Goal: Task Accomplishment & Management: Manage account settings

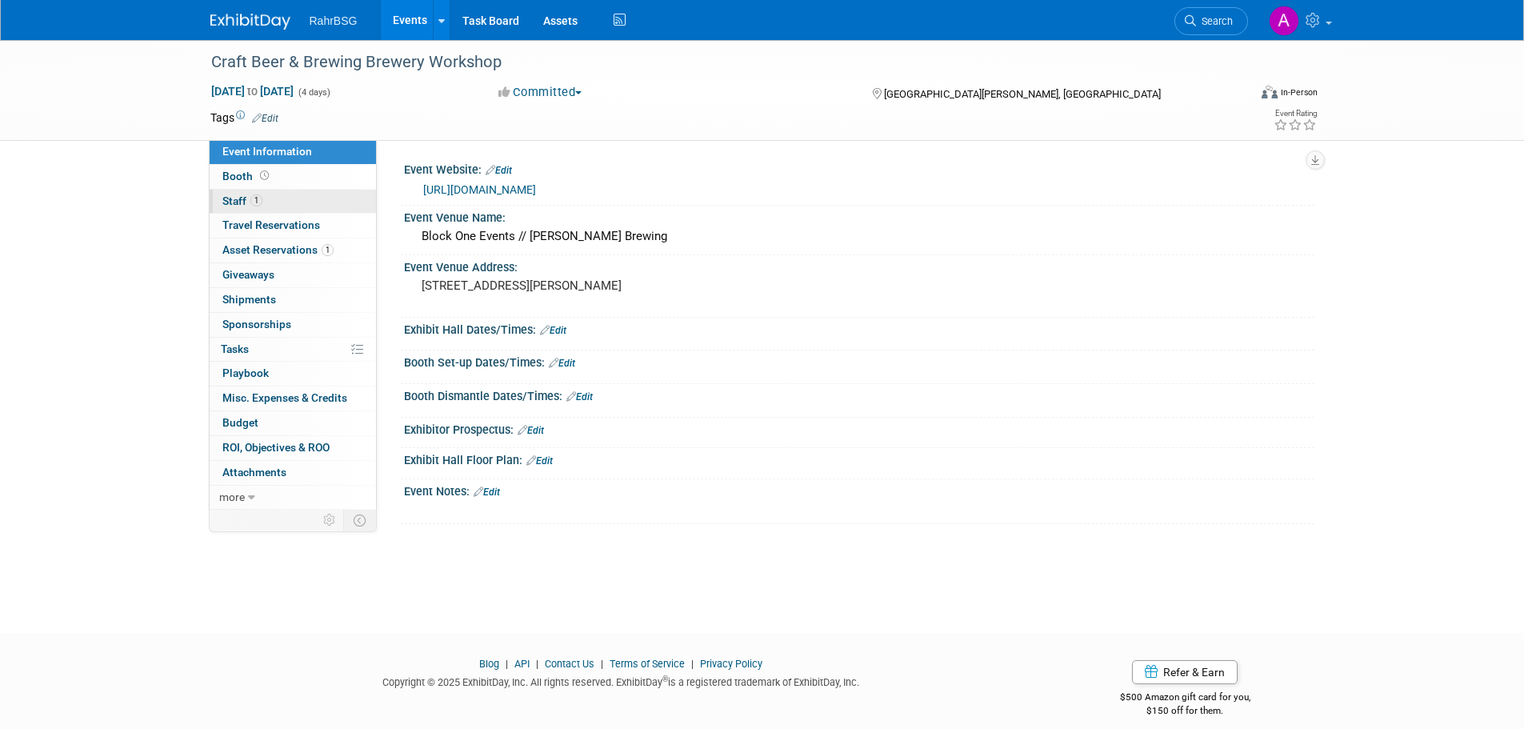
click at [260, 196] on span "1" at bounding box center [256, 200] width 12 height 12
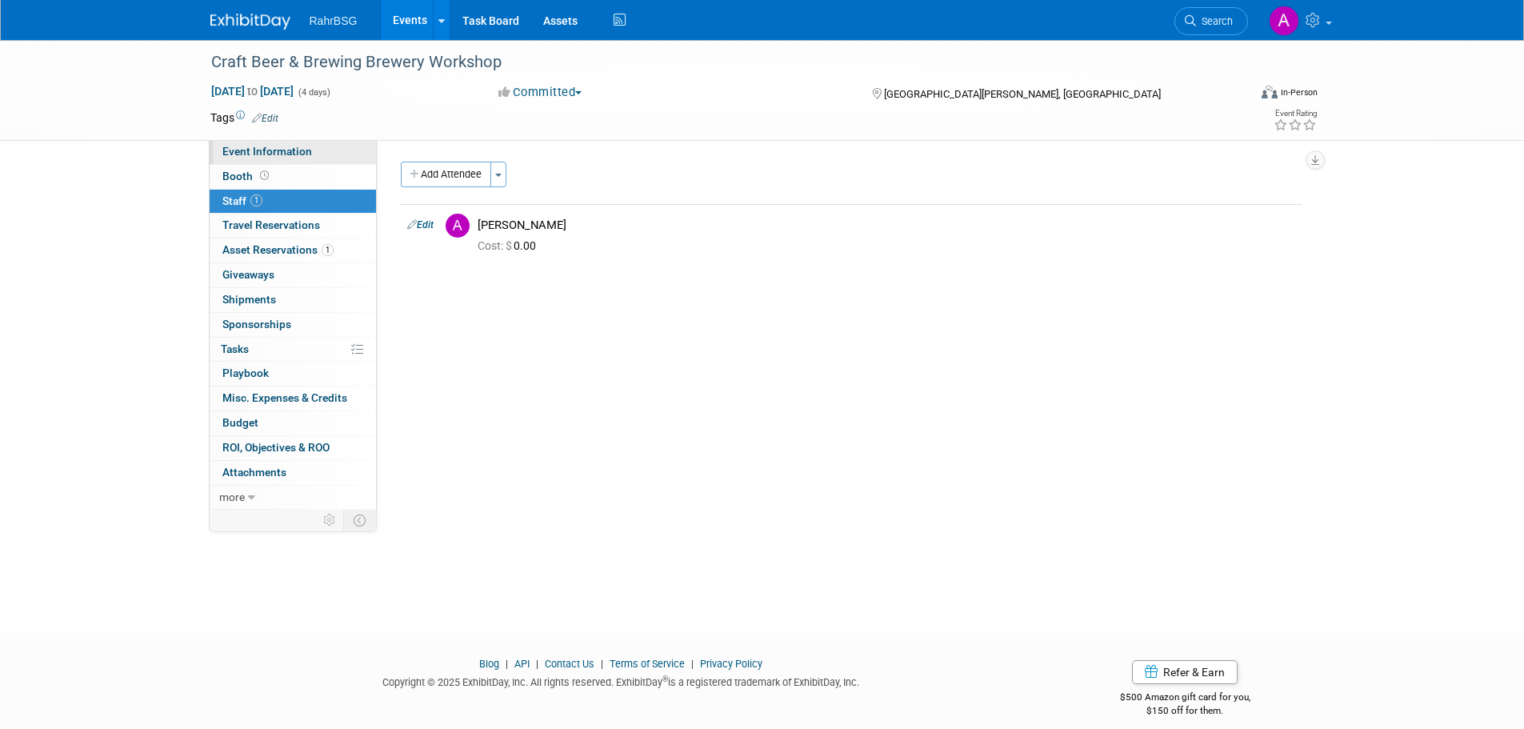
click at [271, 150] on span "Event Information" at bounding box center [267, 151] width 90 height 13
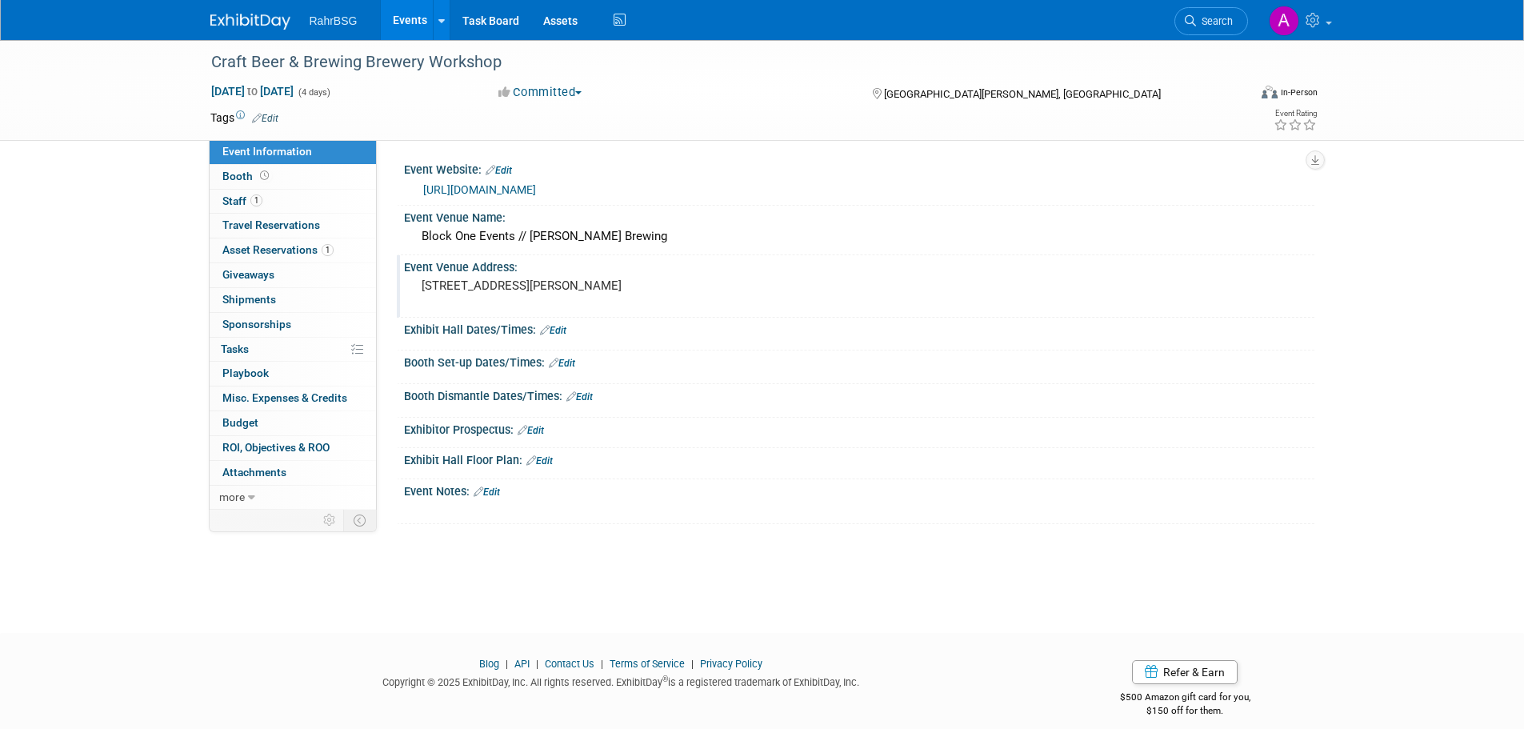
click at [460, 287] on pre "[STREET_ADDRESS][PERSON_NAME]" at bounding box center [594, 285] width 344 height 14
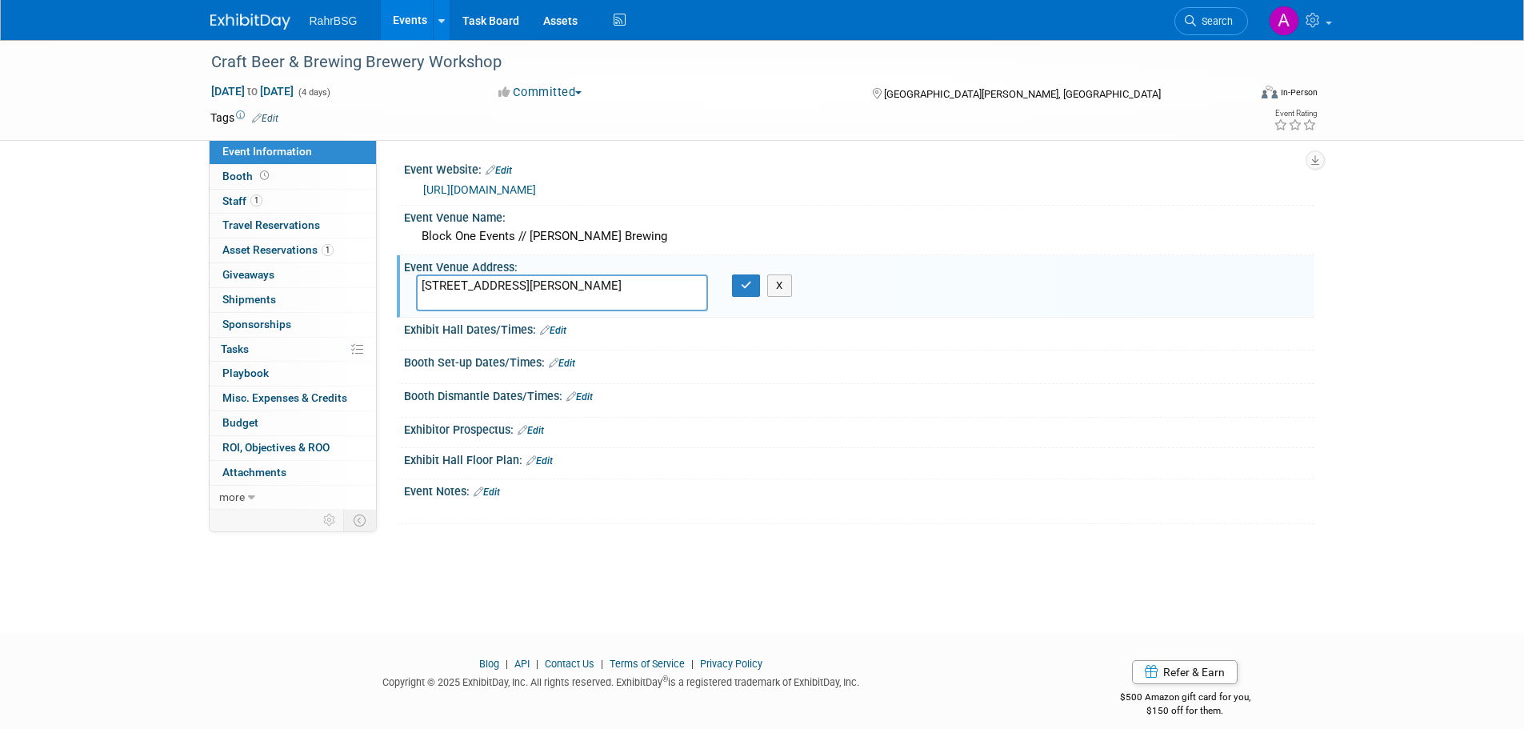
click at [460, 287] on textarea "[STREET_ADDRESS][PERSON_NAME]" at bounding box center [562, 292] width 292 height 37
click at [573, 553] on div "Craft Beer & Brewing Brewery Workshop [DATE] to [DATE] (4 days) [DATE] to [DATE…" at bounding box center [762, 322] width 1524 height 564
click at [500, 227] on div "Block One Events // [PERSON_NAME] Brewing" at bounding box center [859, 236] width 887 height 25
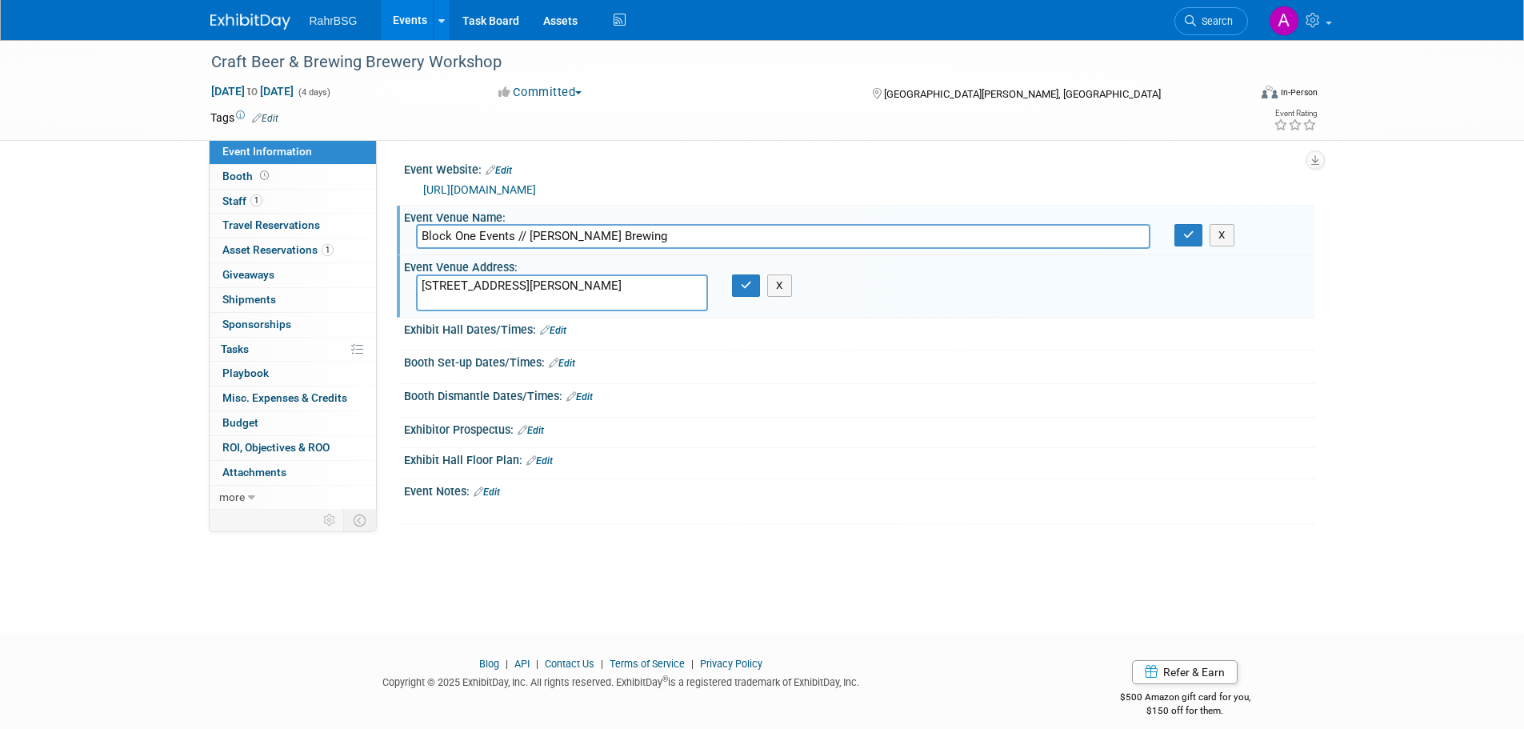
drag, startPoint x: 516, startPoint y: 232, endPoint x: 402, endPoint y: 234, distance: 114.4
click at [402, 234] on div "Event Venue Name: Block One Events // [PERSON_NAME] Brewing Block One Events //…" at bounding box center [856, 231] width 918 height 50
click at [1183, 238] on button "button" at bounding box center [1189, 235] width 29 height 22
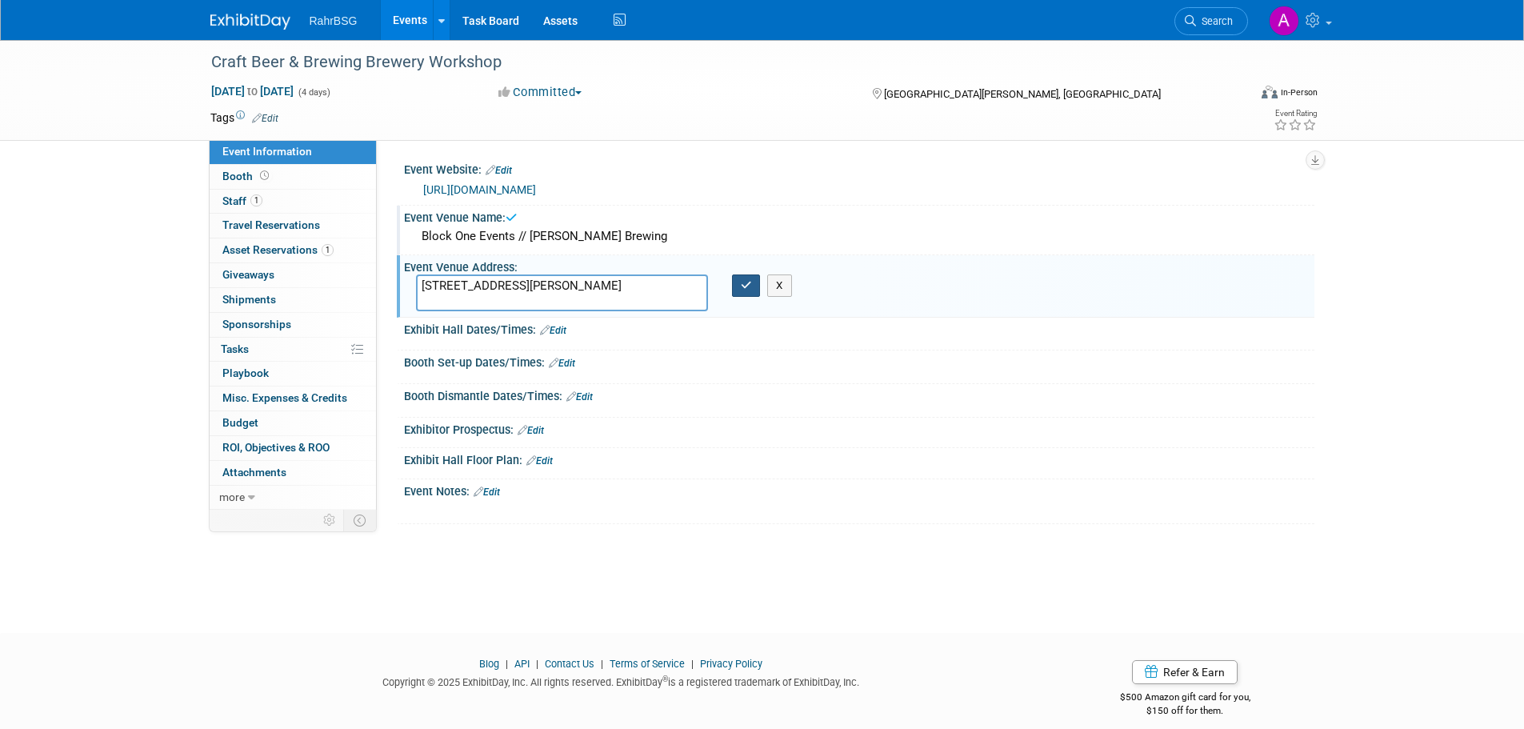
click at [752, 289] on button "button" at bounding box center [746, 285] width 29 height 22
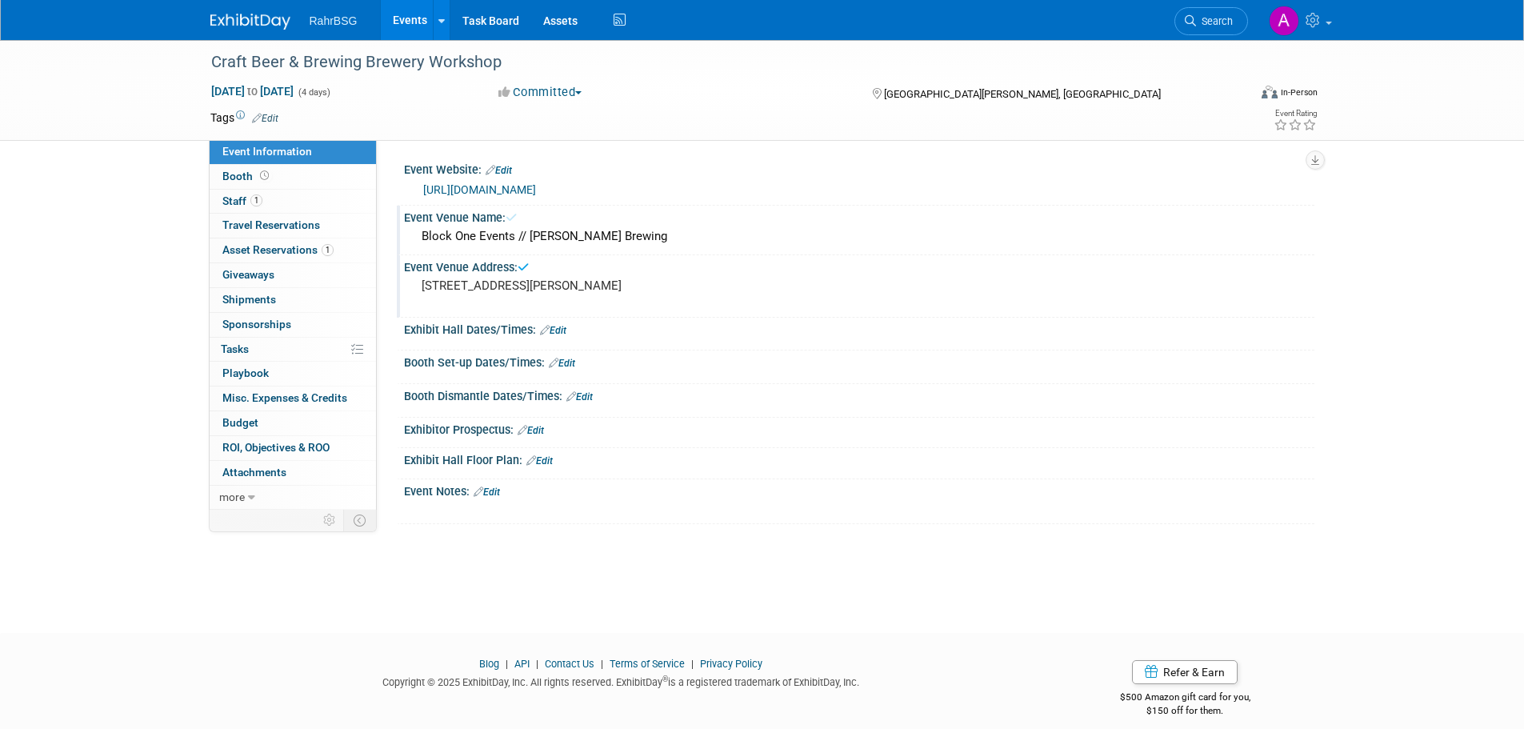
click at [490, 181] on div "[URL][DOMAIN_NAME]" at bounding box center [862, 190] width 879 height 18
click at [493, 184] on link "[URL][DOMAIN_NAME]" at bounding box center [479, 189] width 113 height 13
